Goal: Browse casually

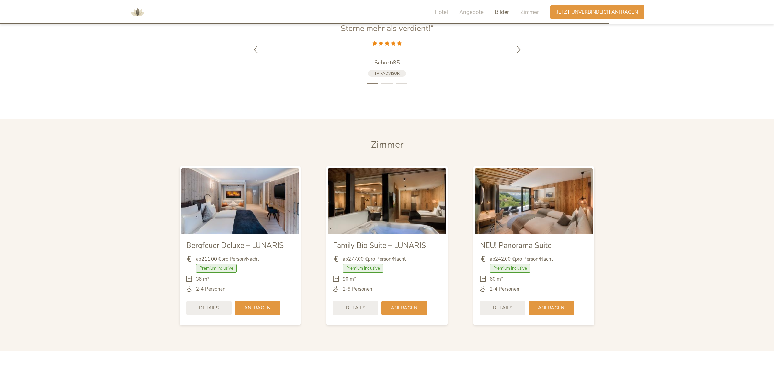
scroll to position [1619, 0]
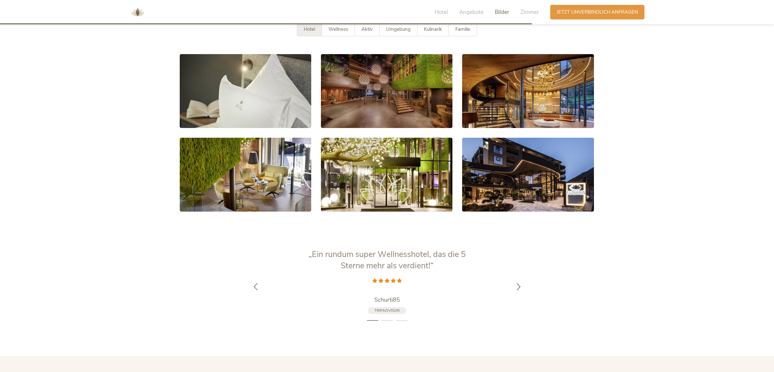
scroll to position [1332, 0]
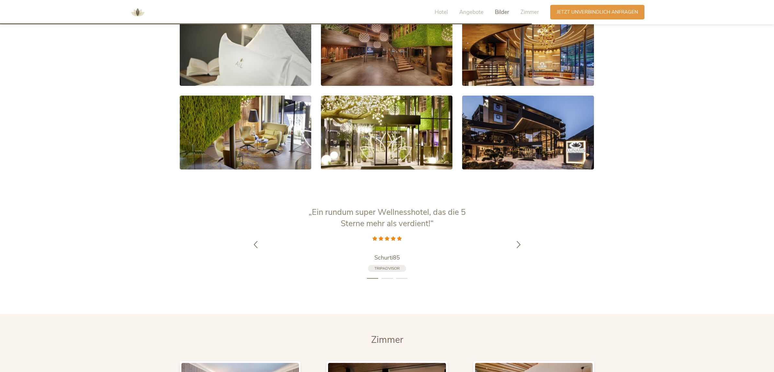
click at [387, 275] on li "2" at bounding box center [387, 278] width 11 height 6
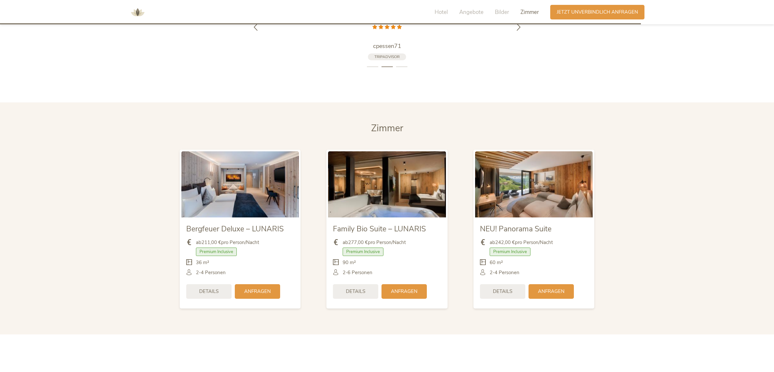
scroll to position [1616, 0]
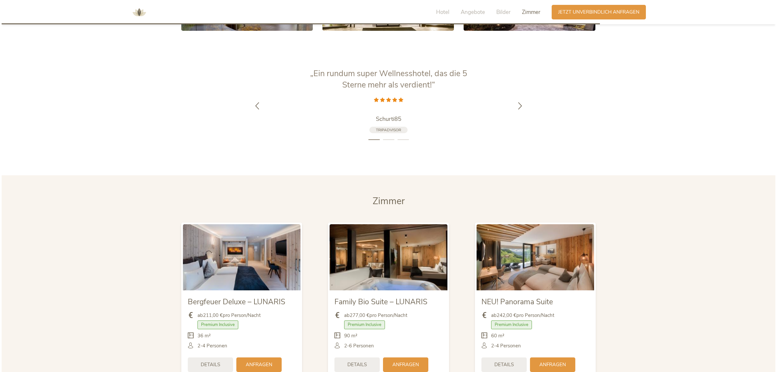
scroll to position [1532, 0]
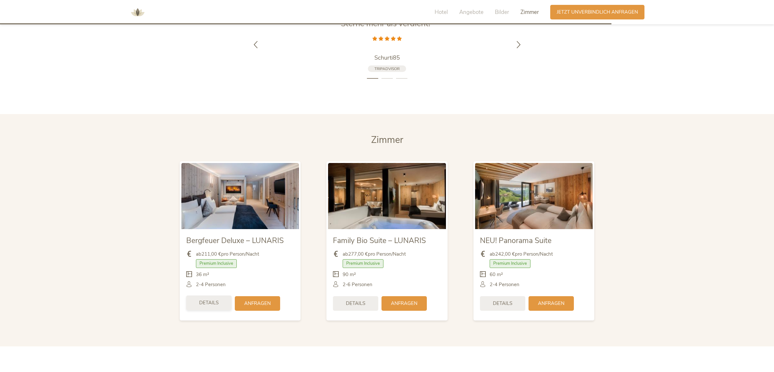
click at [195, 295] on div "Details" at bounding box center [208, 302] width 45 height 15
